Goal: Find specific page/section: Find specific page/section

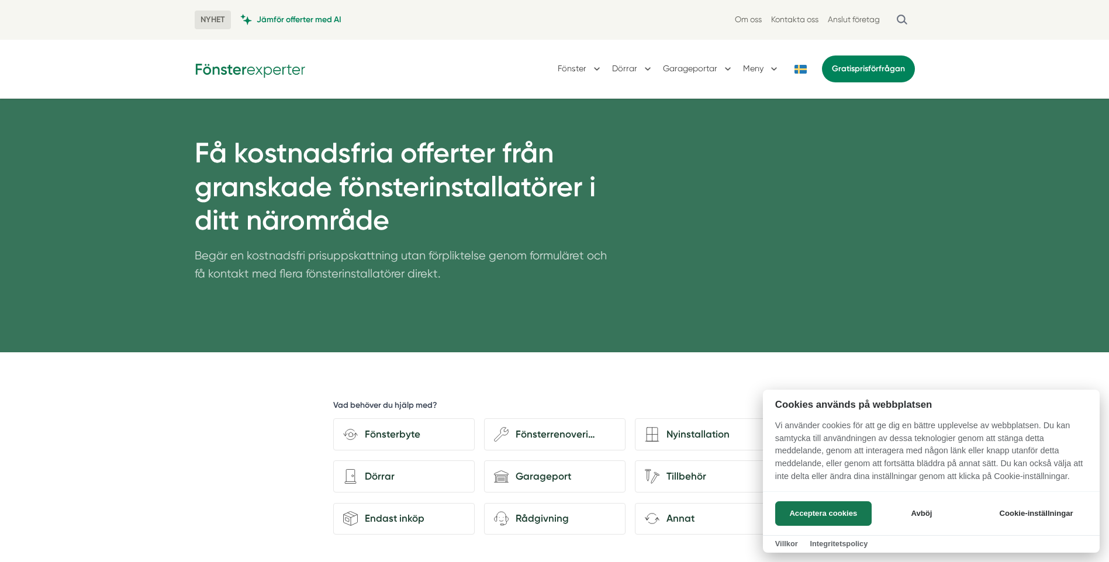
click at [809, 18] on div at bounding box center [554, 281] width 1109 height 562
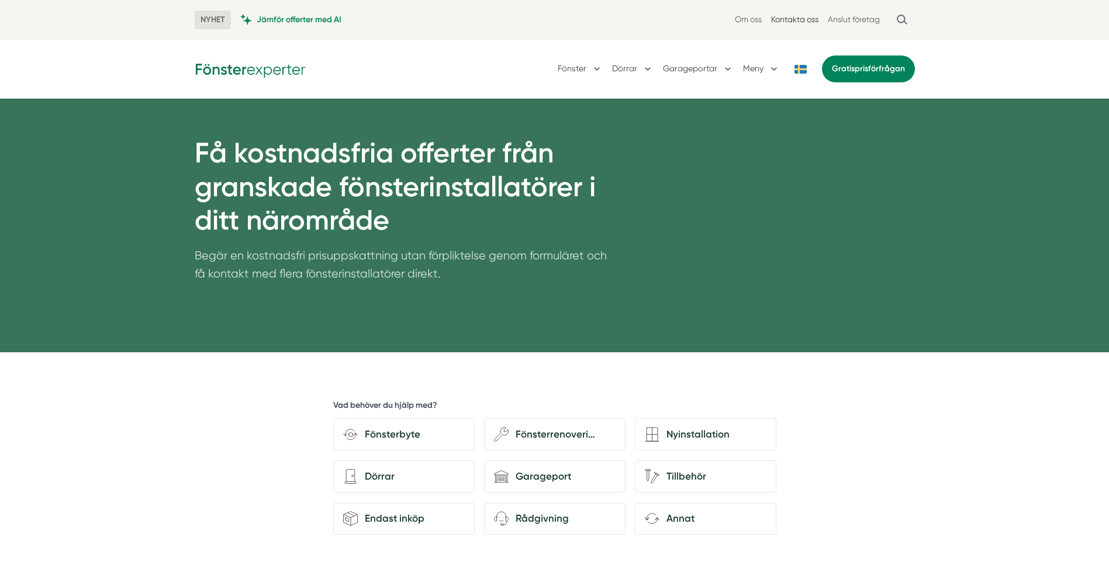
click at [794, 19] on link "Kontakta oss" at bounding box center [794, 19] width 47 height 11
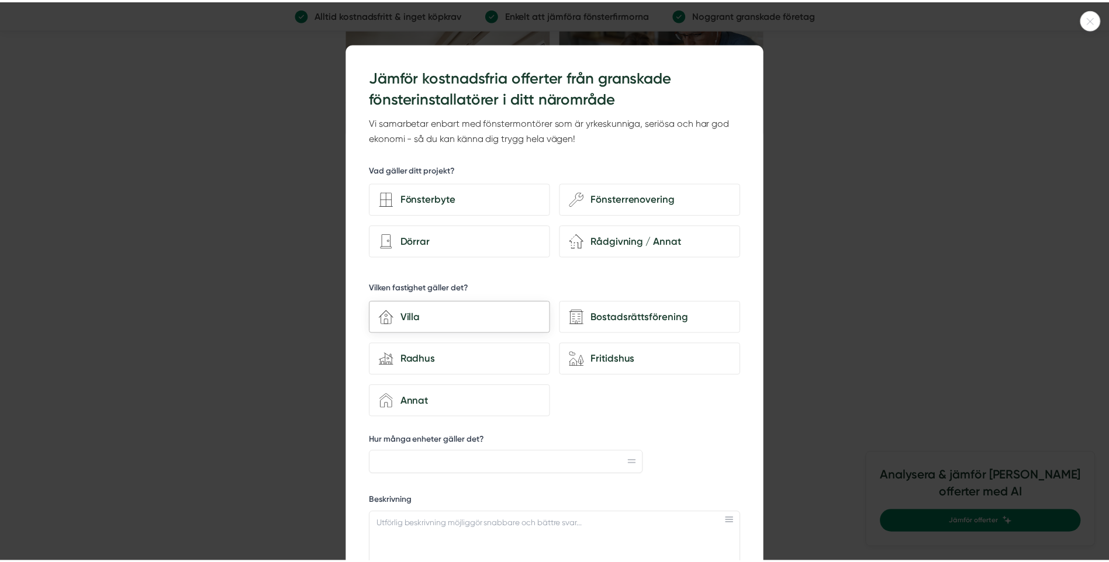
scroll to position [1929, 0]
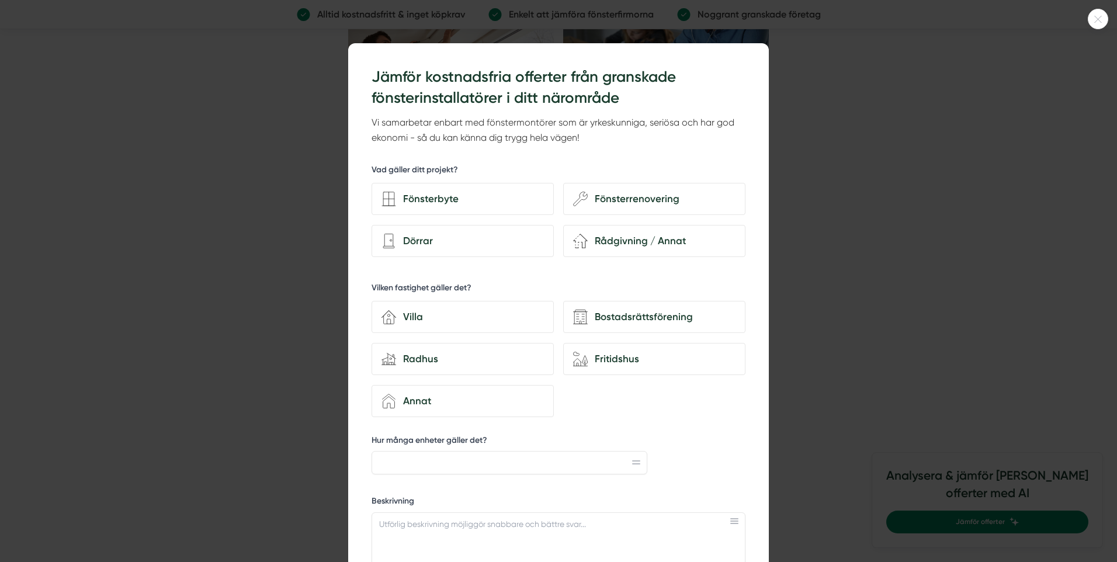
click at [762, 58] on div "352d2199-2346-4c34-837f-44109c5eb61c Jämför kostnadsfria offerter från granskad…" at bounding box center [558, 542] width 421 height 999
click at [852, 129] on div at bounding box center [558, 281] width 1117 height 562
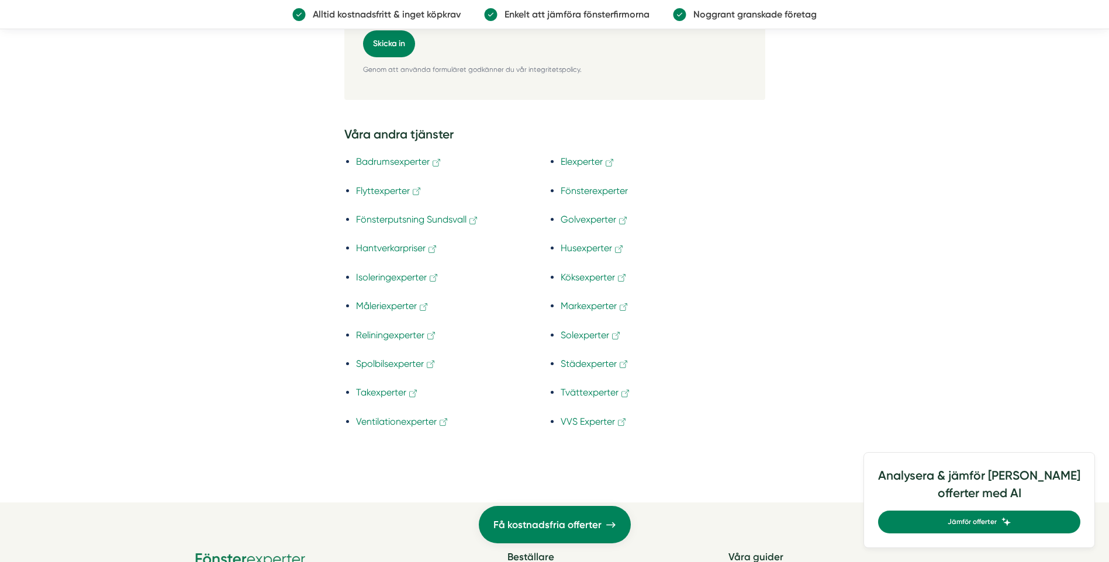
scroll to position [2630, 0]
click at [589, 422] on link "VVS Experter" at bounding box center [593, 421] width 67 height 11
click at [409, 418] on link "Ventilationexperter" at bounding box center [402, 421] width 93 height 11
